Goal: Task Accomplishment & Management: Manage account settings

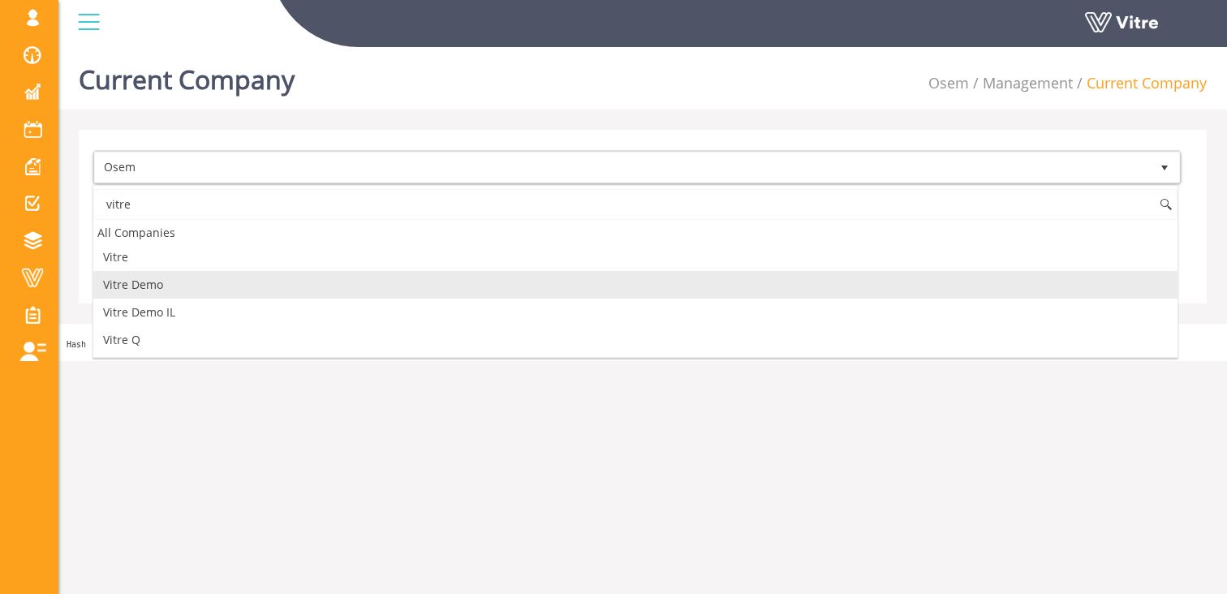
click at [189, 297] on li "Vitre Demo" at bounding box center [635, 285] width 1084 height 28
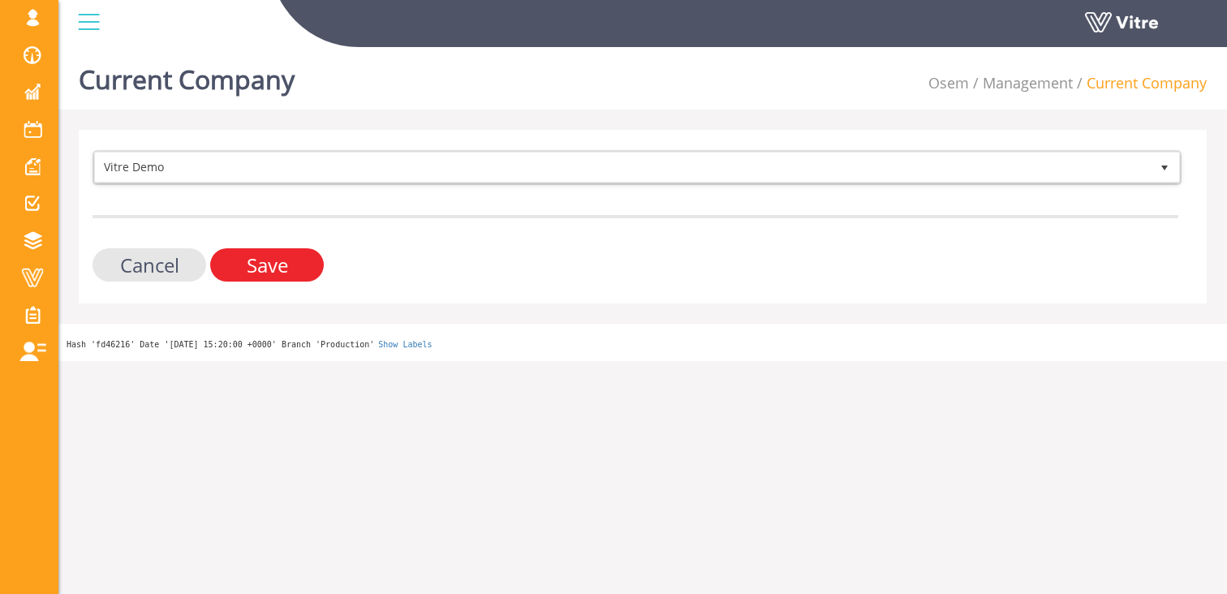
click at [302, 269] on input "Save" at bounding box center [267, 264] width 114 height 33
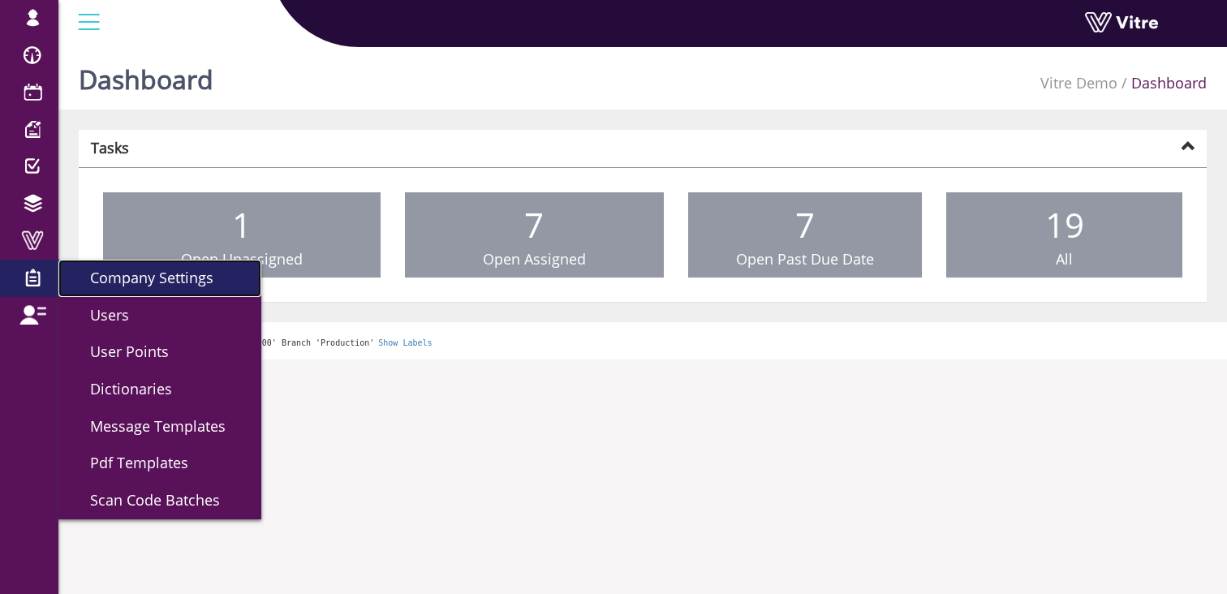
click at [123, 285] on span "Company Settings" at bounding box center [142, 277] width 143 height 19
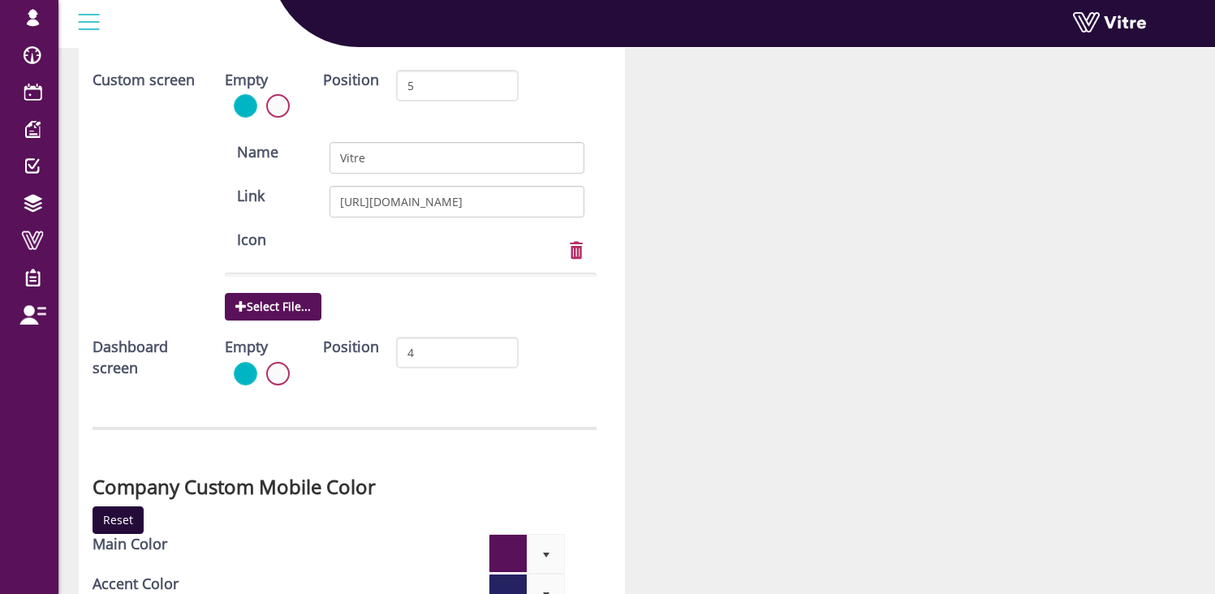
scroll to position [4770, 0]
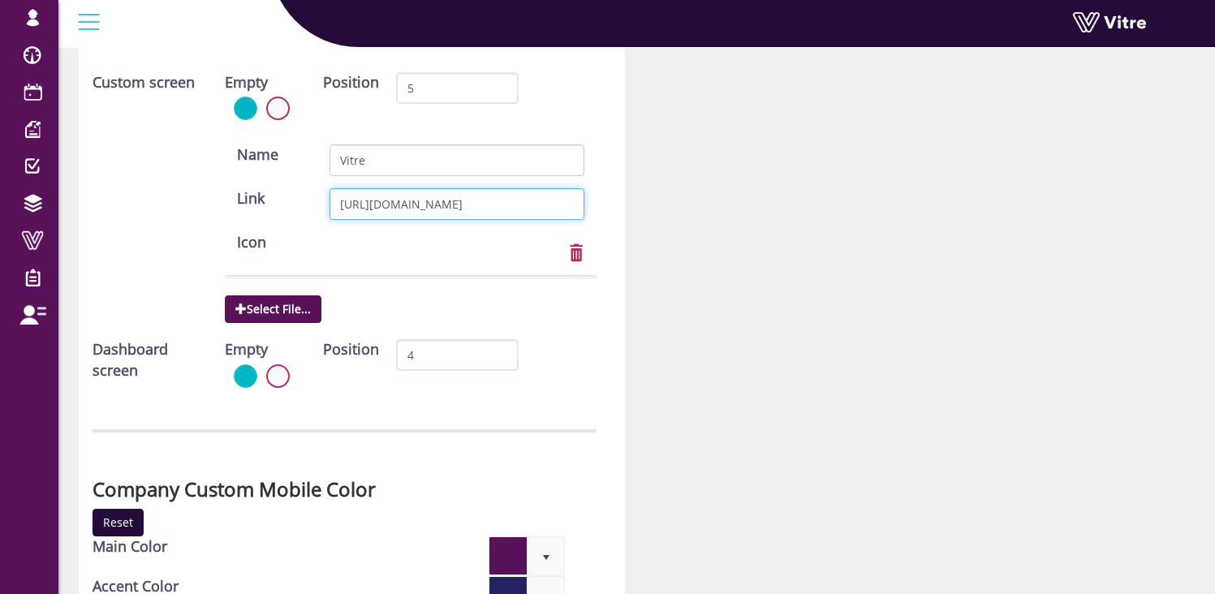
click at [420, 196] on input "https://www.vitre.io/" at bounding box center [457, 204] width 254 height 32
click at [435, 201] on input "https://www.vitre.io/" at bounding box center [457, 204] width 254 height 32
click at [423, 202] on input "https://www.vitre.io/" at bounding box center [457, 204] width 254 height 32
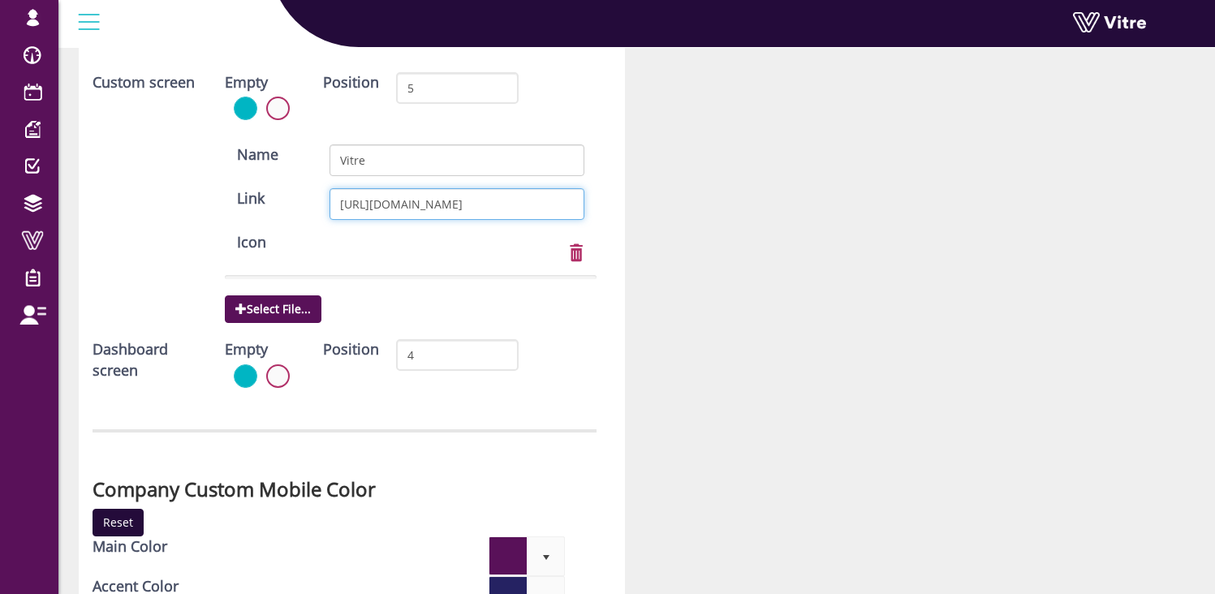
paste input "app.development.vitre.io/book/index.html"
type input "https://app.development.vitre.io/book/index.html"
click at [559, 301] on div "Icon Select File..." at bounding box center [411, 279] width 396 height 95
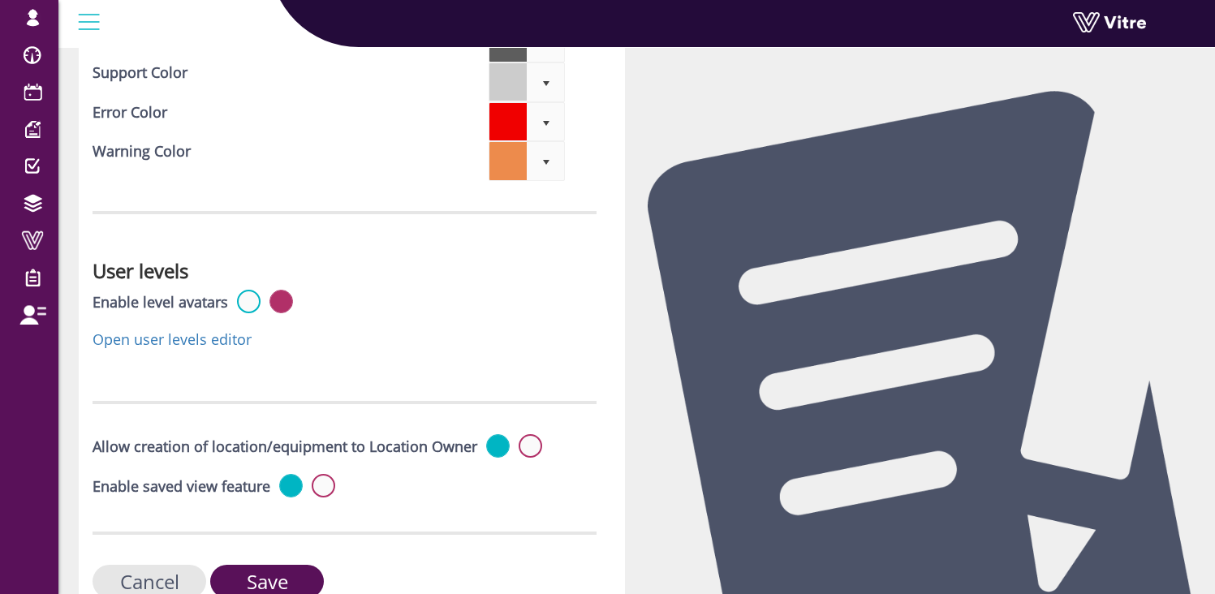
scroll to position [5443, 0]
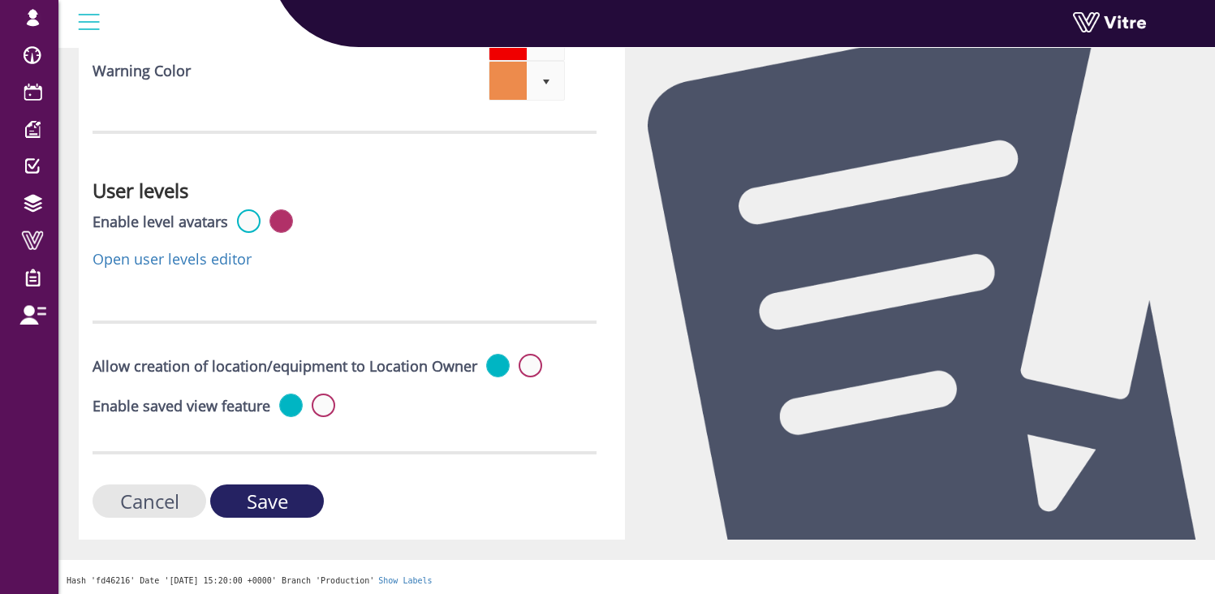
click at [281, 499] on input "Save" at bounding box center [267, 501] width 114 height 33
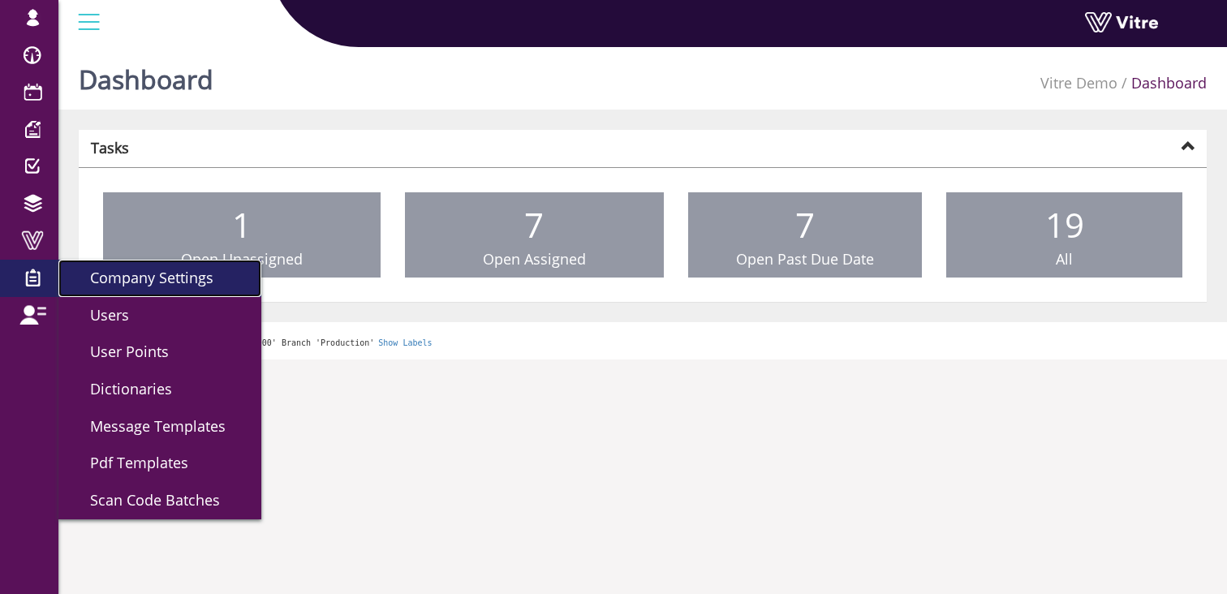
click at [147, 290] on link "Company Settings" at bounding box center [159, 278] width 203 height 37
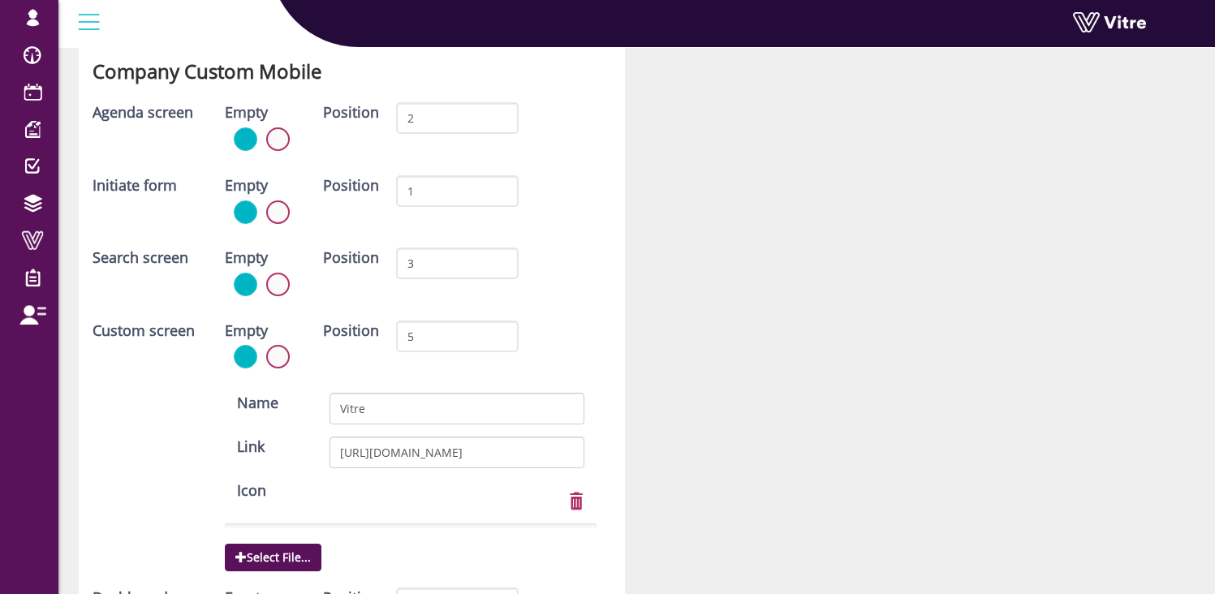
scroll to position [4530, 0]
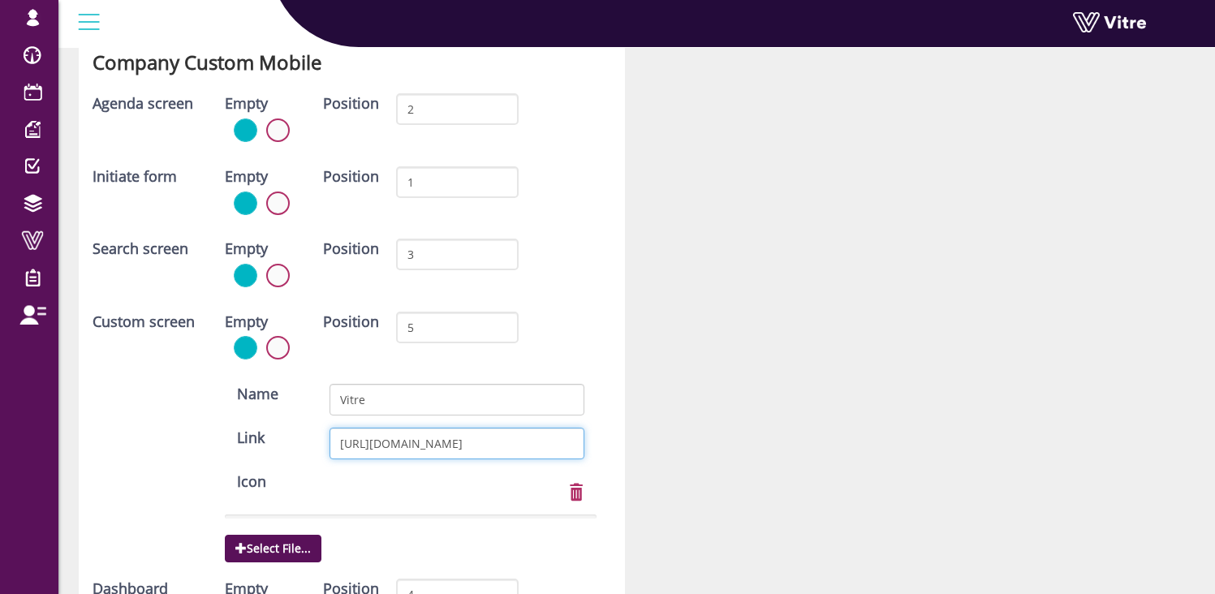
click at [412, 448] on input "[URL][DOMAIN_NAME]" at bounding box center [457, 444] width 254 height 32
click at [411, 448] on input "[URL][DOMAIN_NAME]" at bounding box center [457, 444] width 254 height 32
paste input "www.vitre.io/"
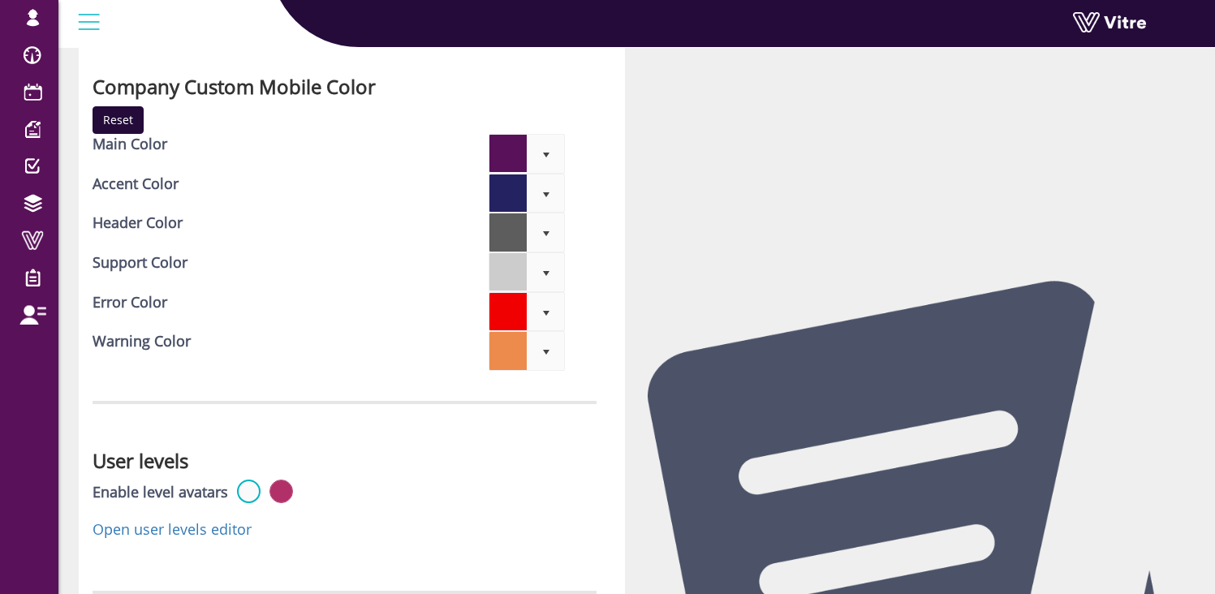
scroll to position [5443, 0]
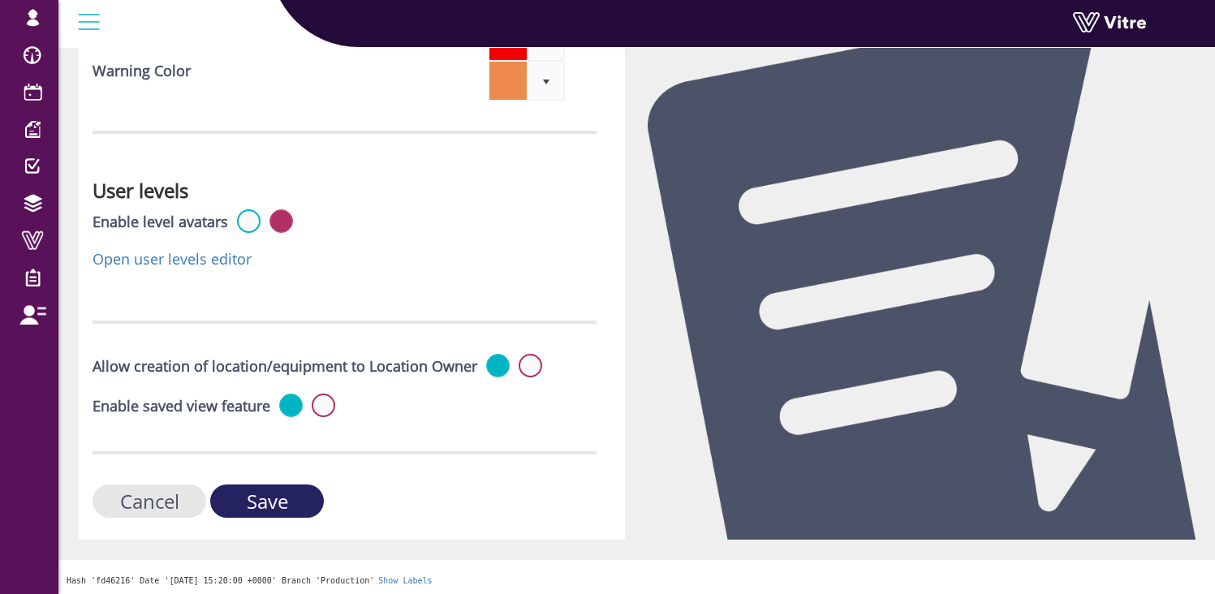
type input "https://www.vitre.io/"
click at [295, 506] on input "Save" at bounding box center [267, 501] width 114 height 33
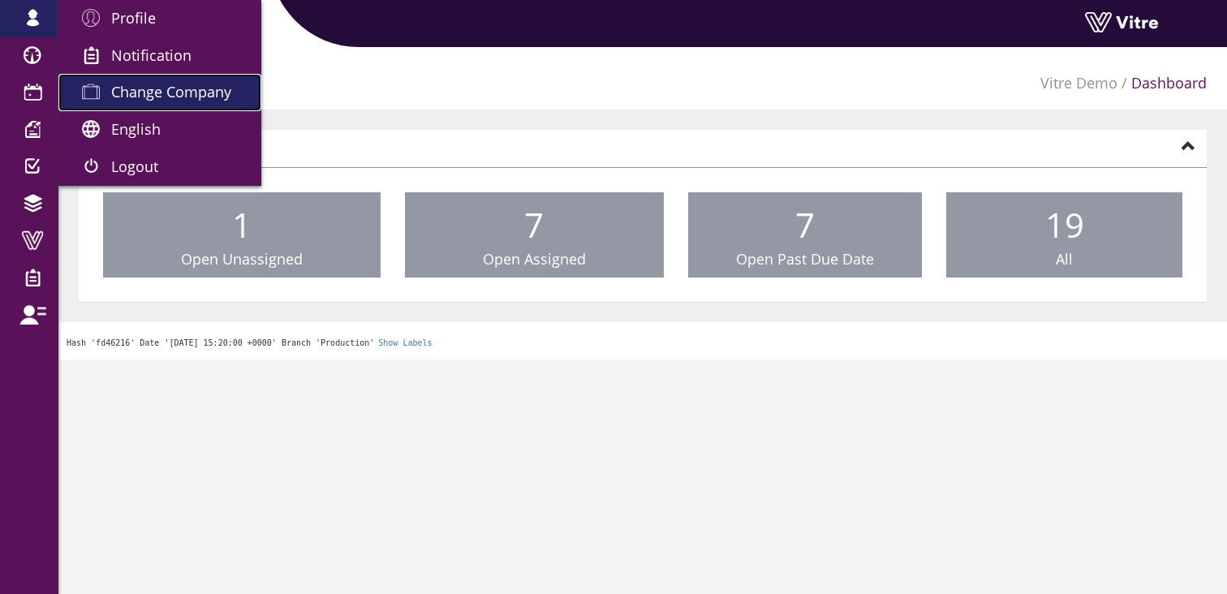
click at [147, 97] on span "Change Company" at bounding box center [171, 91] width 120 height 19
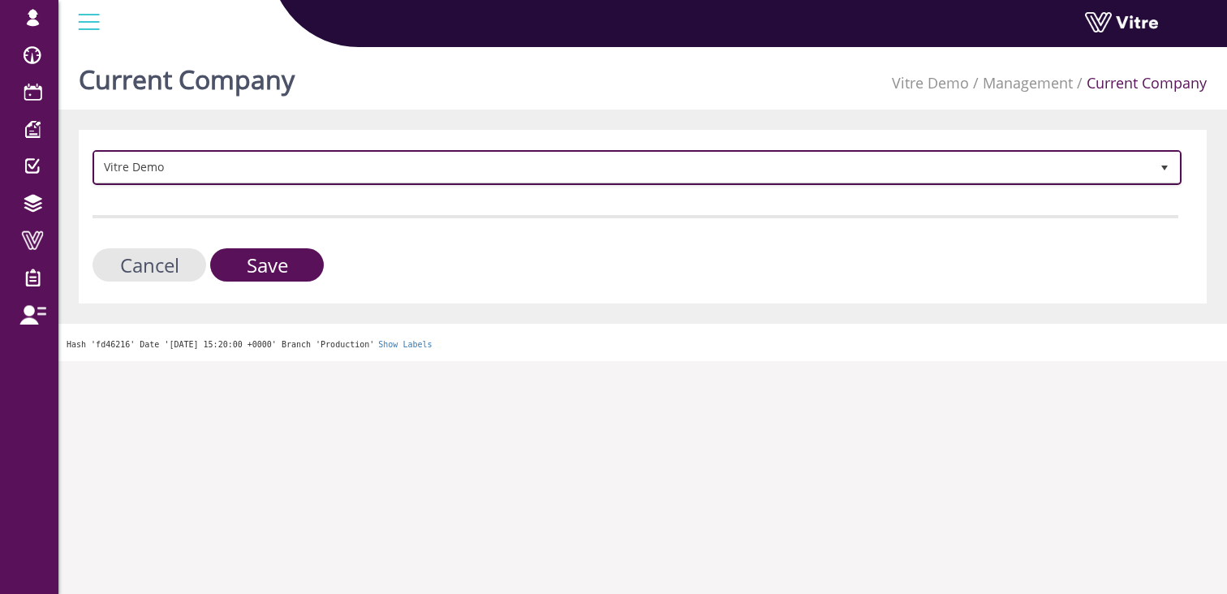
click at [407, 166] on span "Vitre Demo" at bounding box center [622, 167] width 1055 height 29
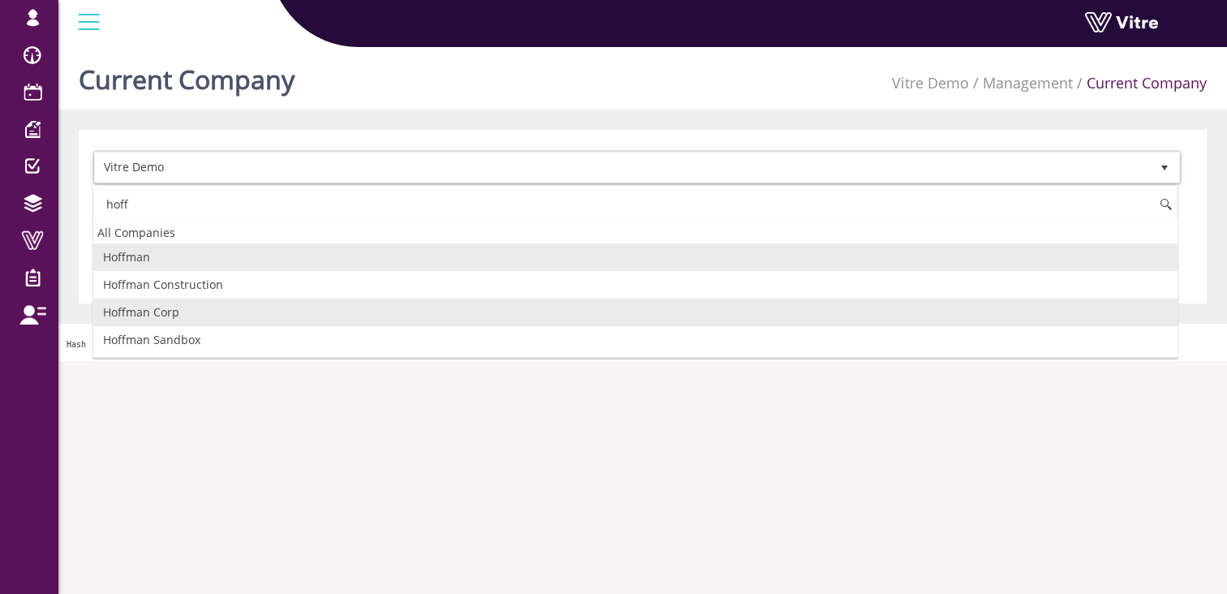
click at [221, 320] on li "Hoffman Corp" at bounding box center [635, 313] width 1084 height 28
type input "hoff"
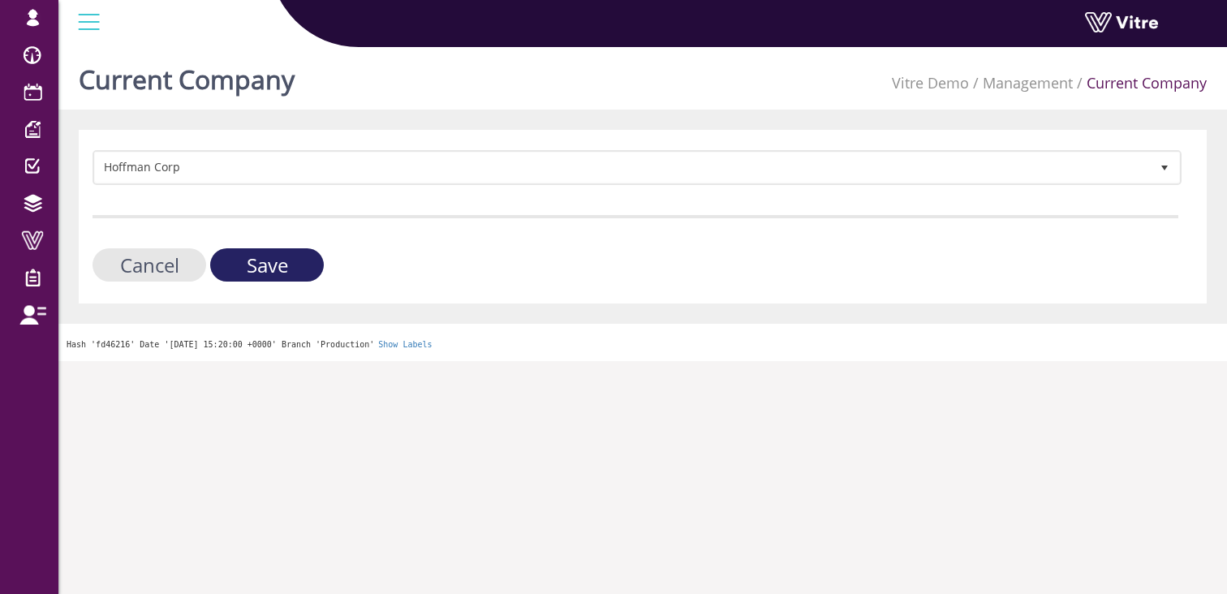
click at [272, 263] on input "Save" at bounding box center [267, 264] width 114 height 33
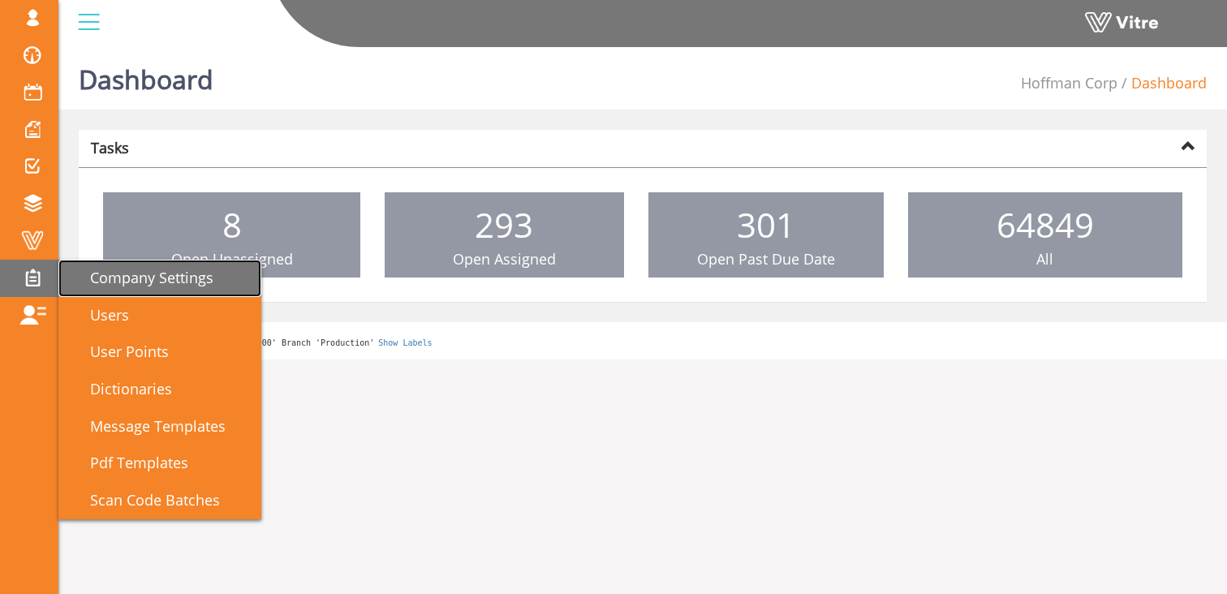
click at [125, 272] on span "Company Settings" at bounding box center [142, 277] width 143 height 19
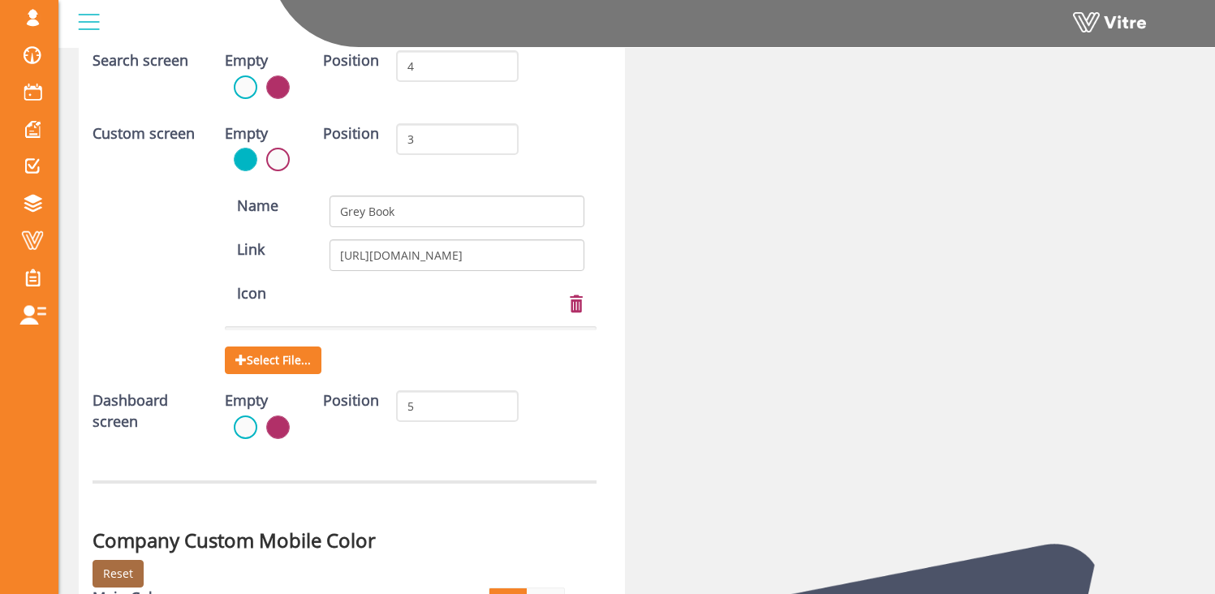
scroll to position [4721, 0]
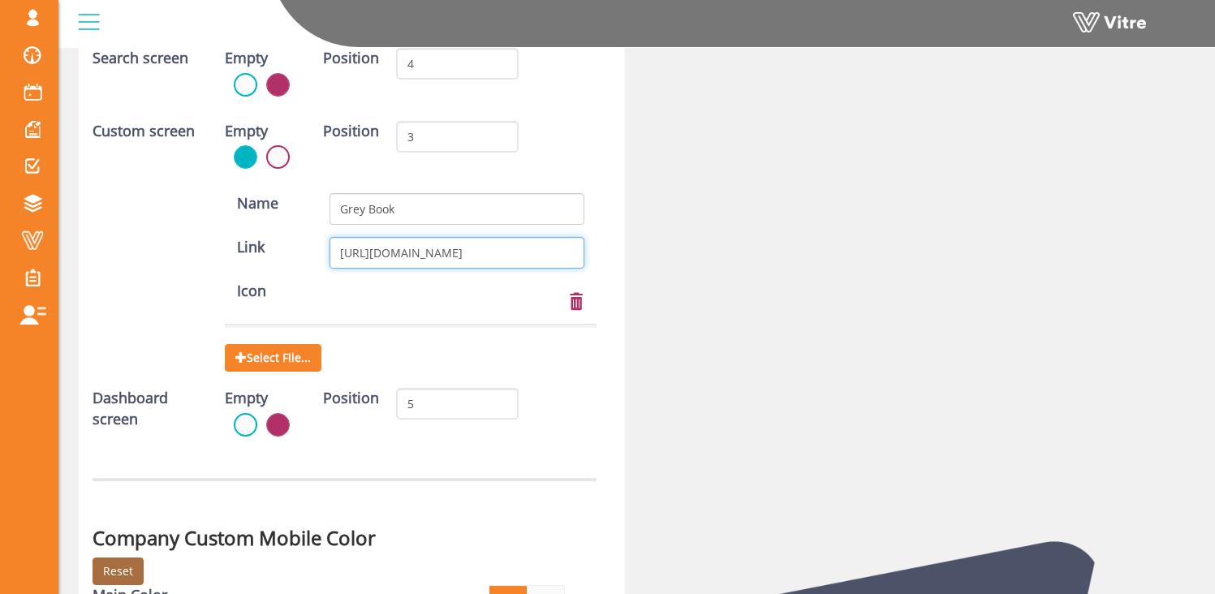
click at [407, 256] on input "[URL][DOMAIN_NAME]" at bounding box center [457, 253] width 254 height 32
paste input "[DOMAIN_NAME][URL]"
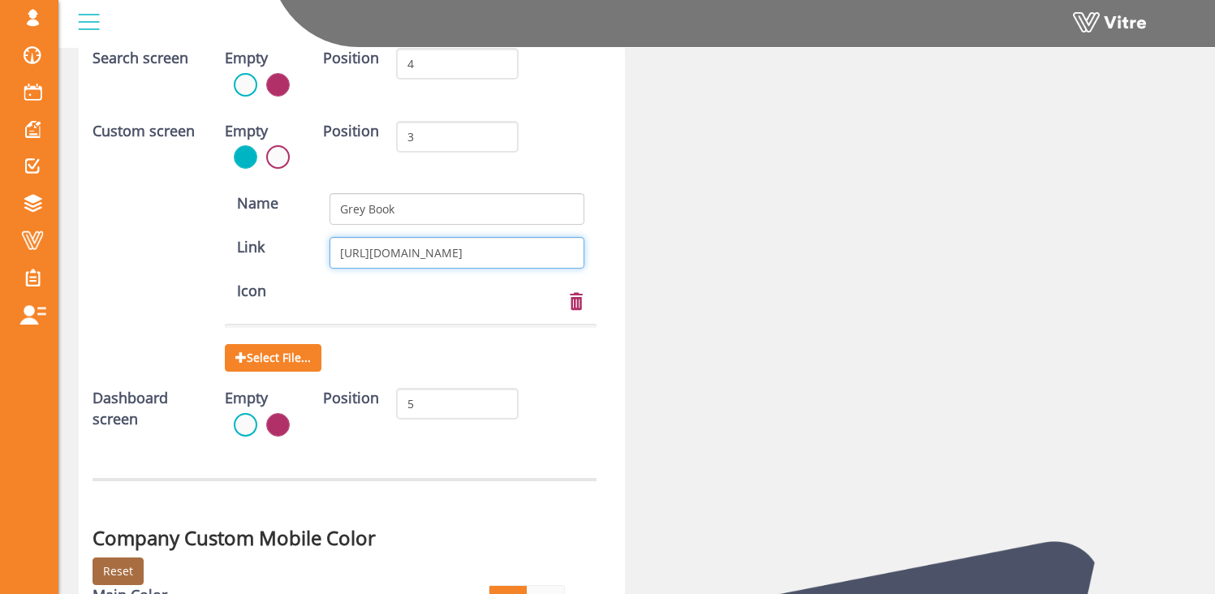
click at [379, 252] on input "[URL][DOMAIN_NAME]" at bounding box center [457, 253] width 254 height 32
drag, startPoint x: 436, startPoint y: 252, endPoint x: 290, endPoint y: 257, distance: 146.2
click at [290, 257] on div "Link [URL][DOMAIN_NAME]" at bounding box center [411, 253] width 396 height 32
type input "[URL][DOMAIN_NAME]"
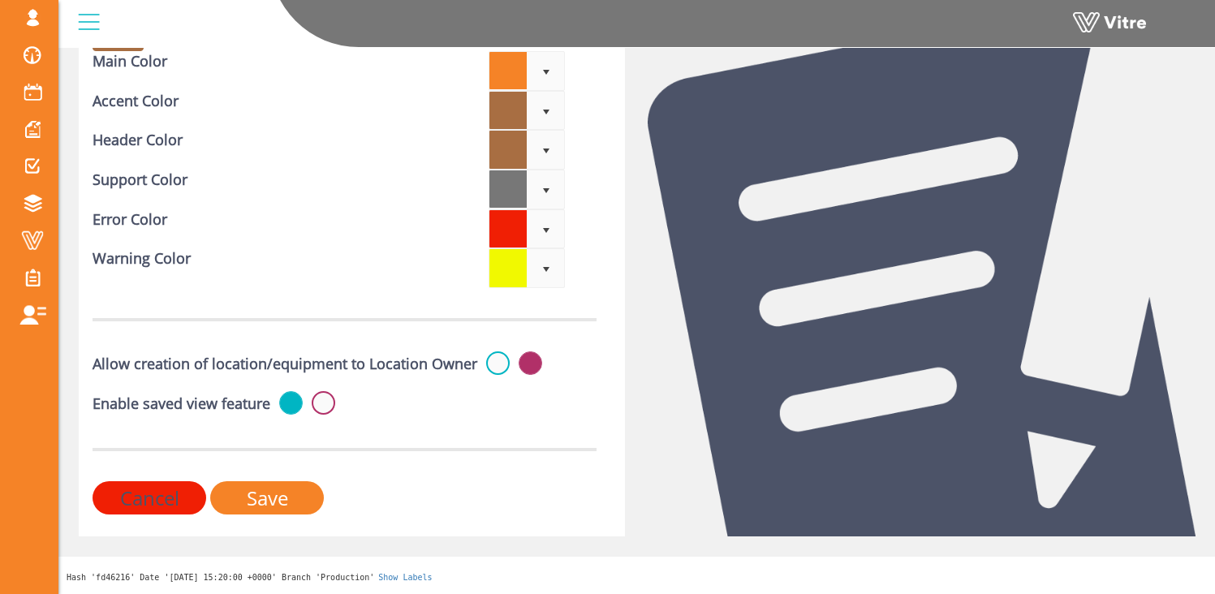
scroll to position [5262, 0]
click at [300, 488] on input "Save" at bounding box center [267, 497] width 114 height 33
